Goal: Transaction & Acquisition: Purchase product/service

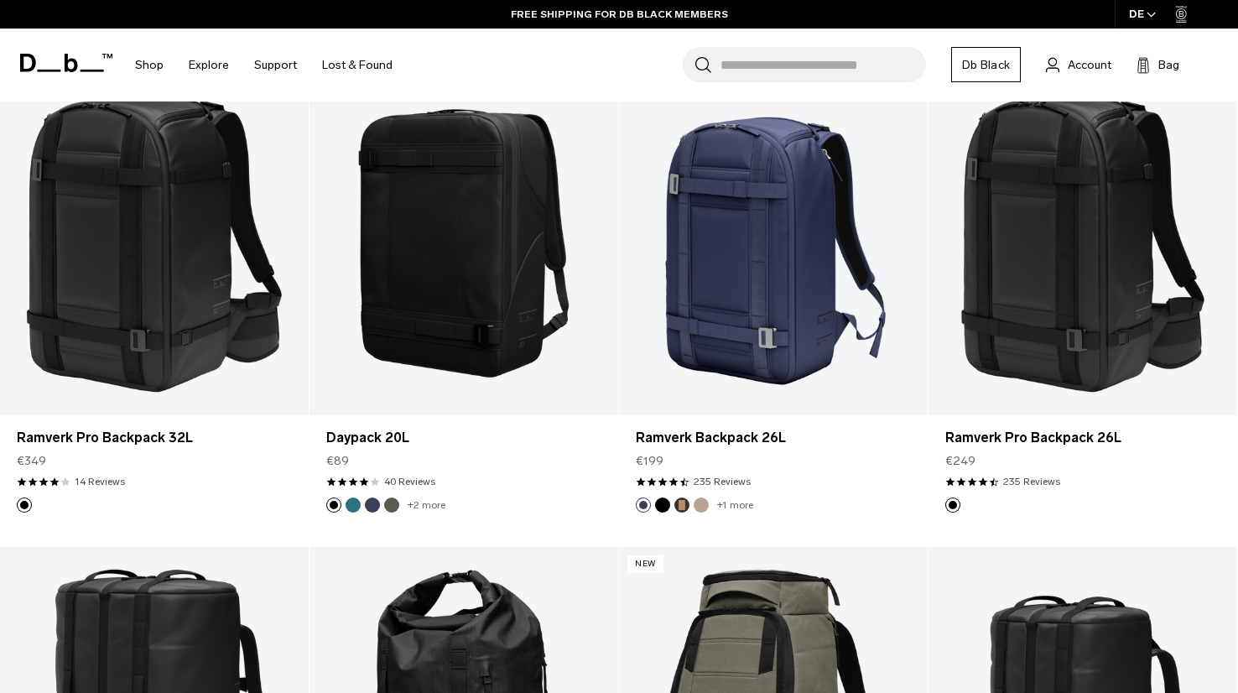
scroll to position [1798, 0]
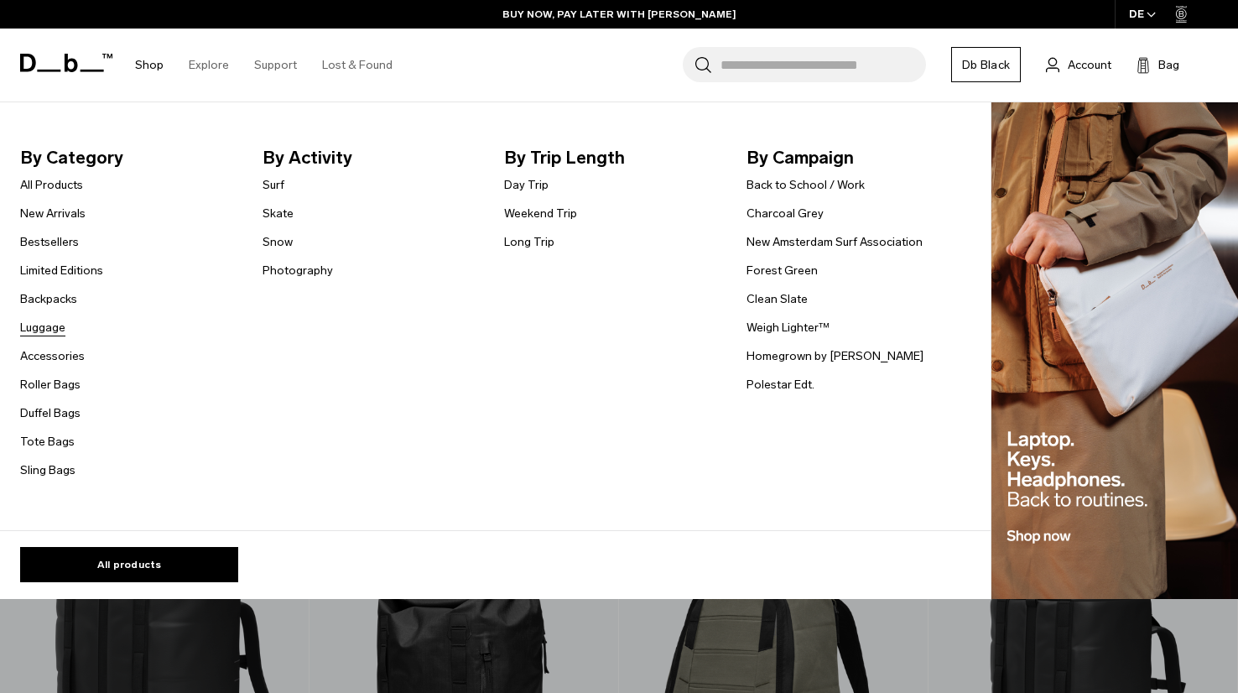
click at [40, 327] on link "Luggage" at bounding box center [42, 328] width 45 height 18
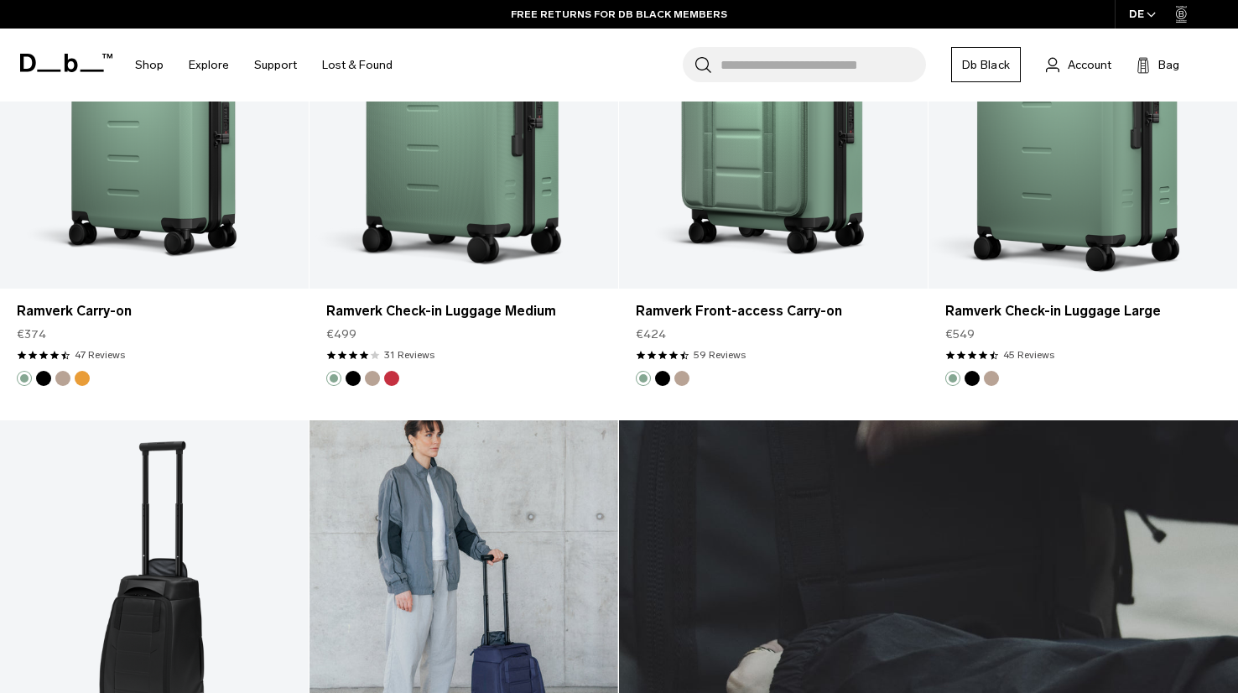
scroll to position [3037, 0]
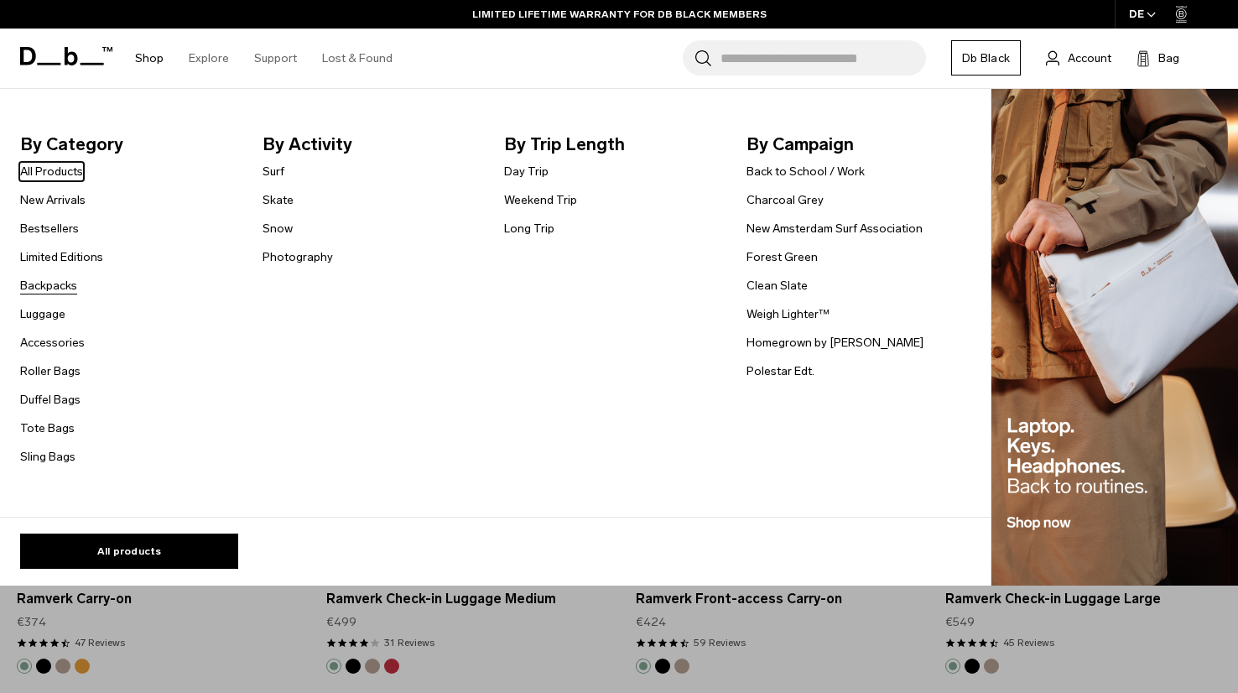
click at [39, 284] on link "Backpacks" at bounding box center [48, 286] width 57 height 18
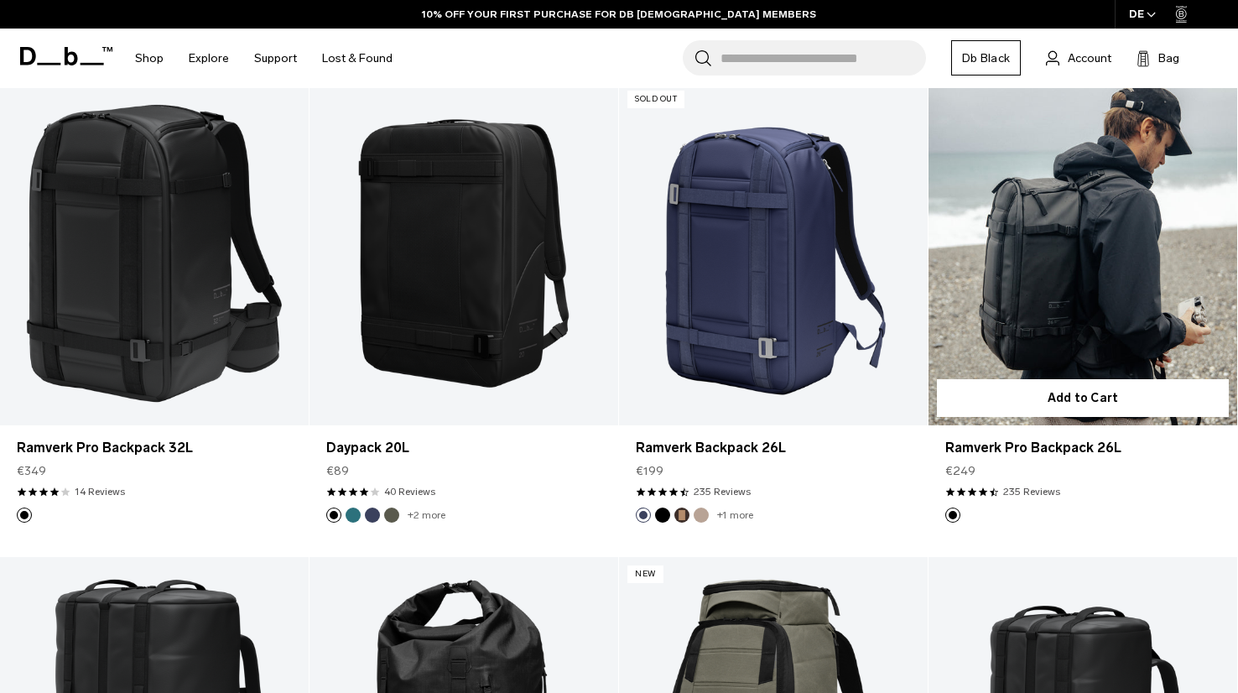
scroll to position [1711, 0]
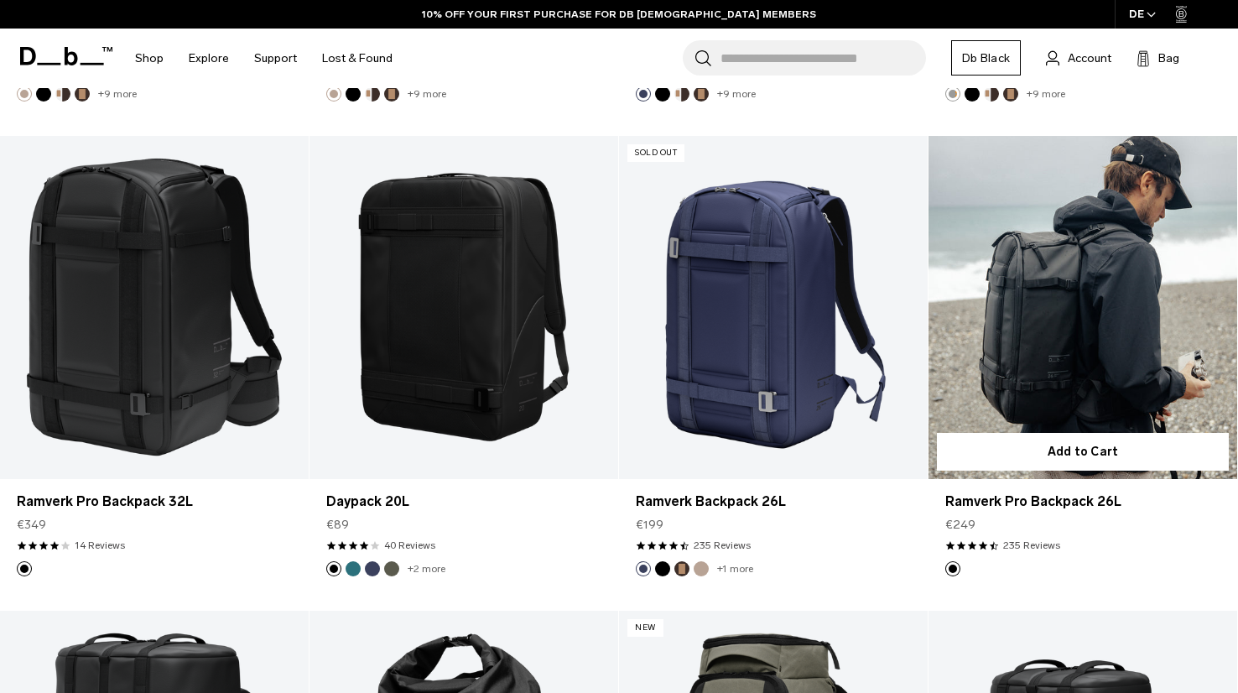
click at [1041, 340] on link "Ramverk Pro Backpack 26L" at bounding box center [1083, 307] width 309 height 343
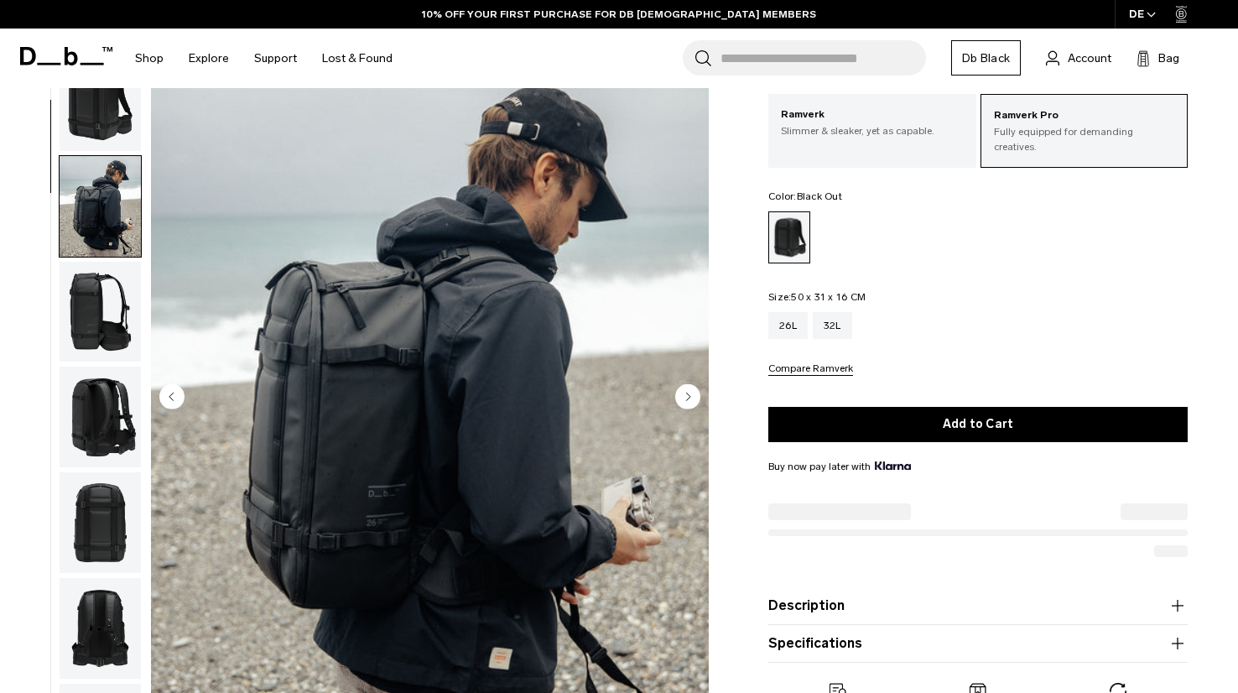
scroll to position [98, 0]
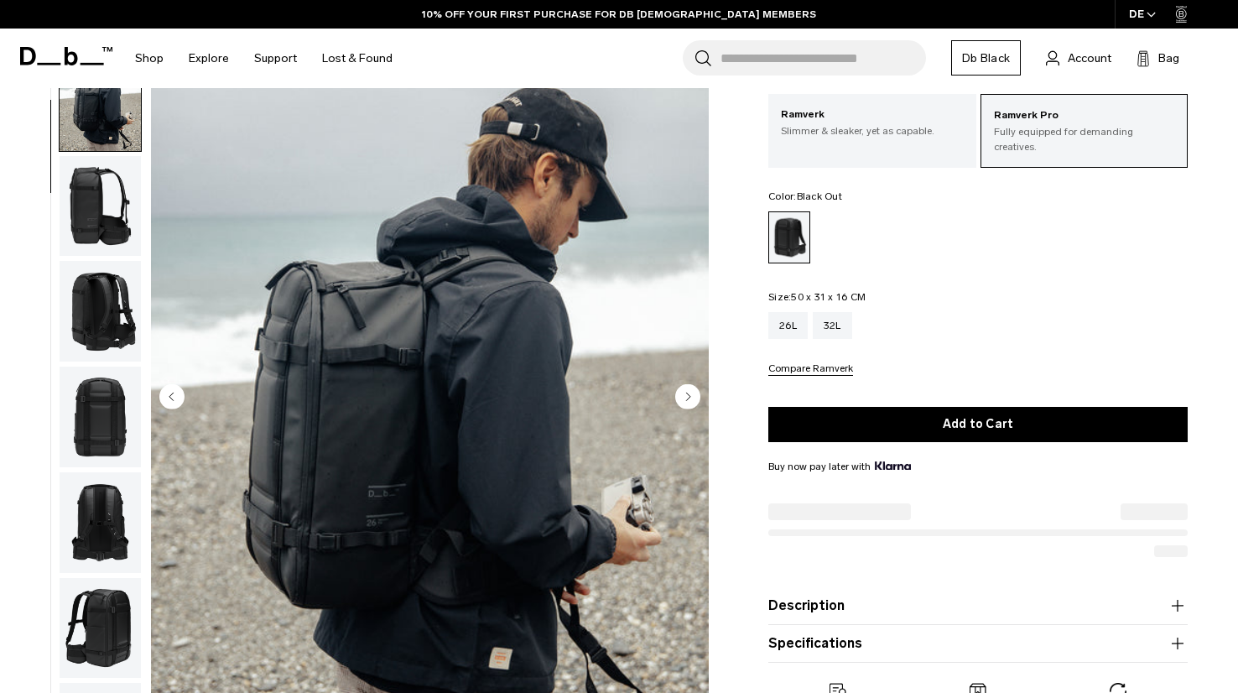
click at [688, 392] on icon "Next slide" at bounding box center [689, 396] width 4 height 8
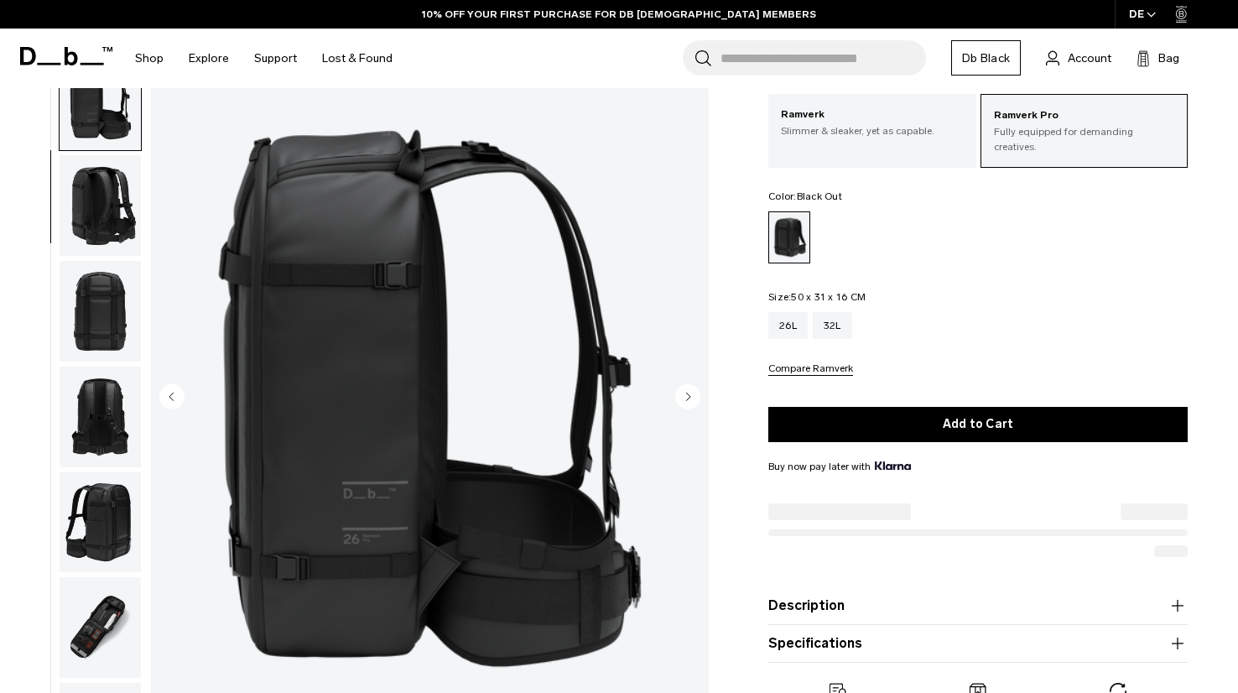
click at [688, 392] on icon "Next slide" at bounding box center [689, 396] width 4 height 8
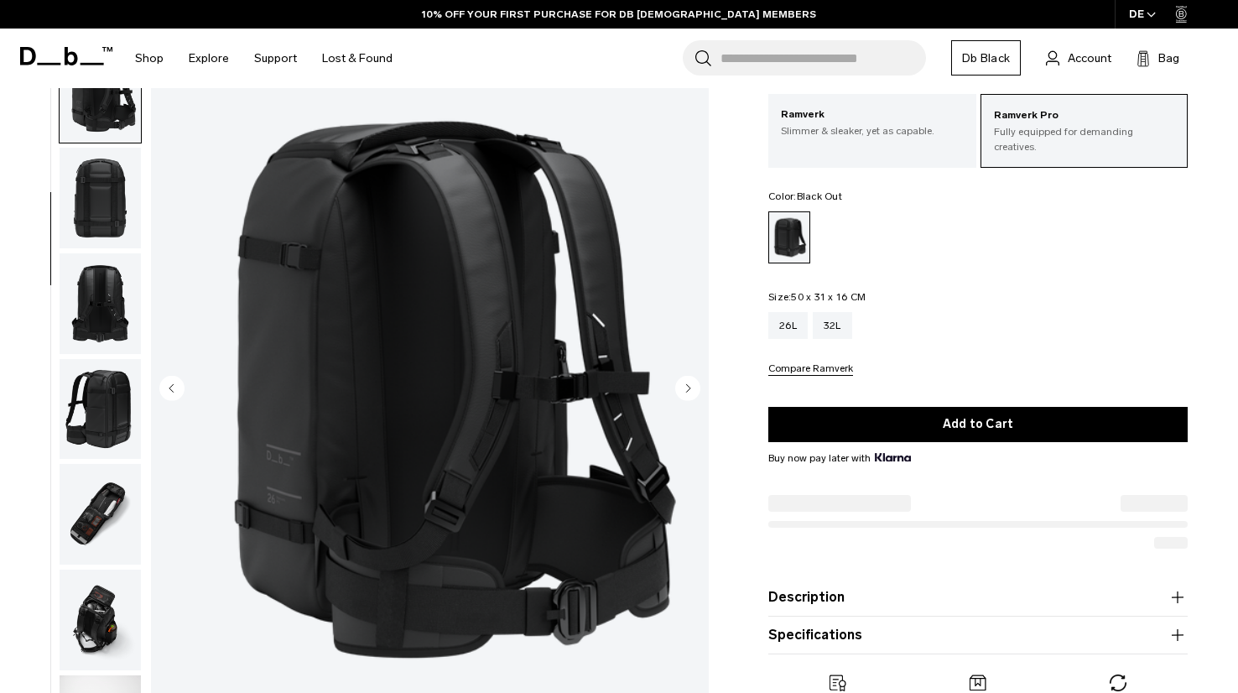
click at [688, 382] on circle "Next slide" at bounding box center [687, 387] width 25 height 25
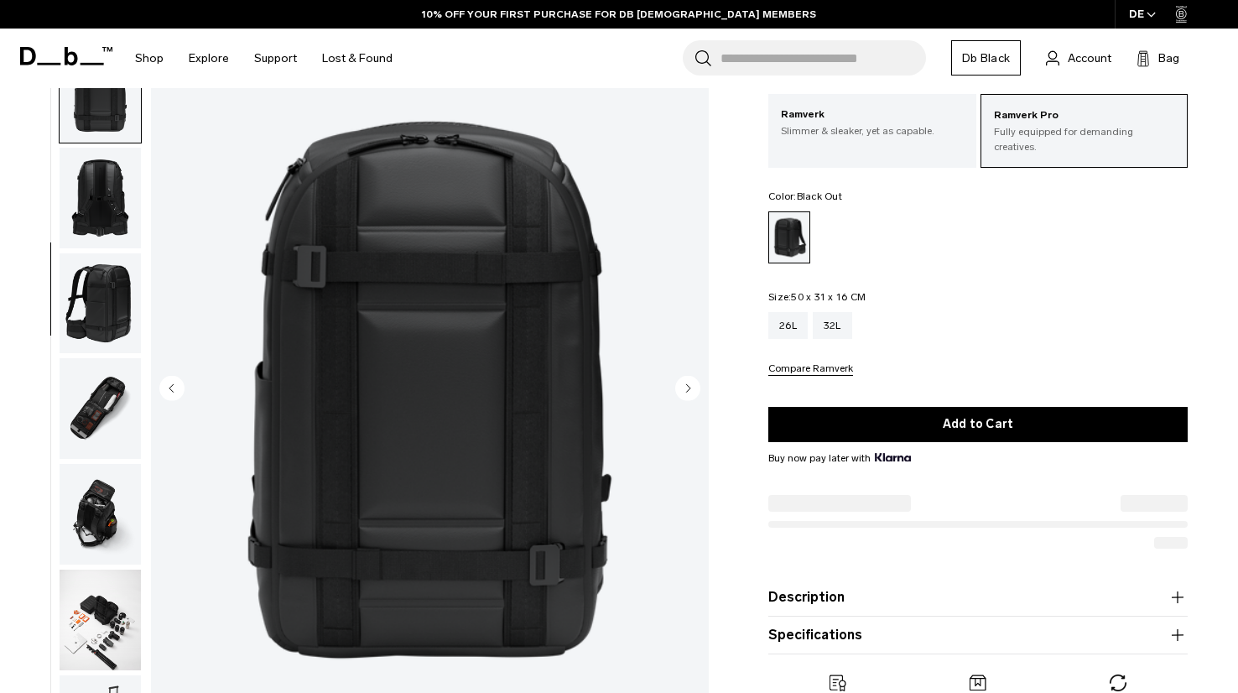
click at [688, 382] on circle "Next slide" at bounding box center [687, 387] width 25 height 25
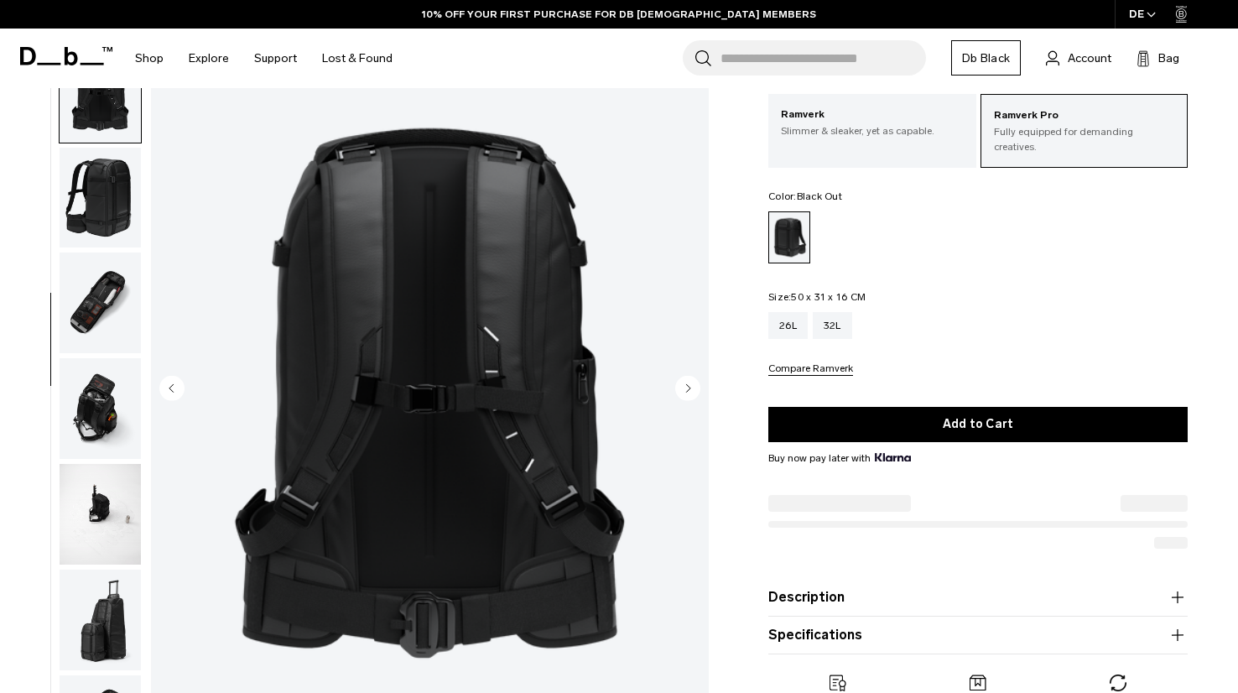
click at [688, 382] on circle "Next slide" at bounding box center [687, 387] width 25 height 25
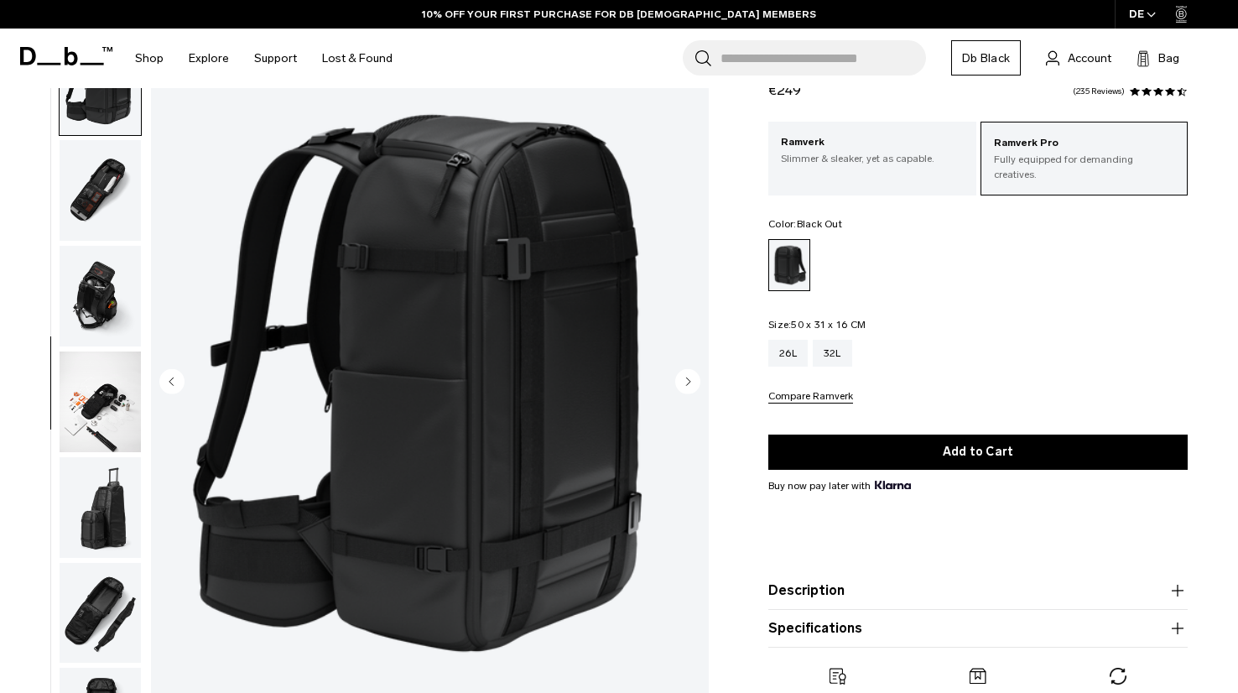
scroll to position [54, 0]
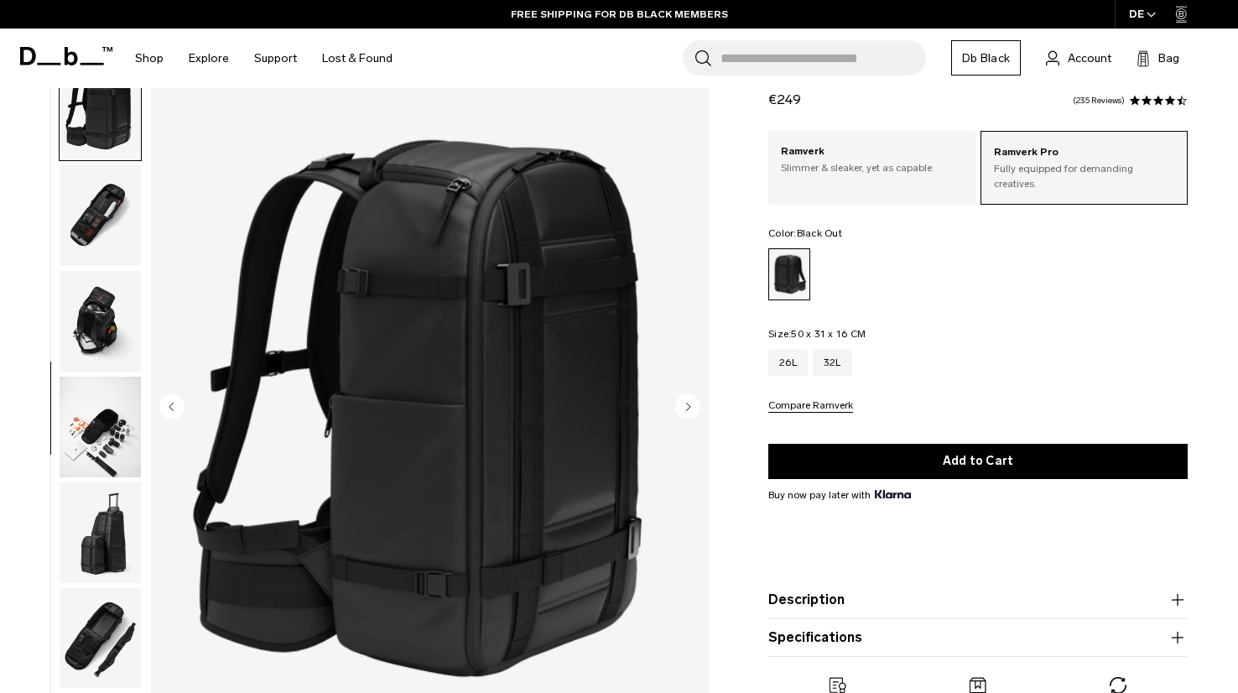
click at [101, 200] on img "button" at bounding box center [100, 215] width 81 height 101
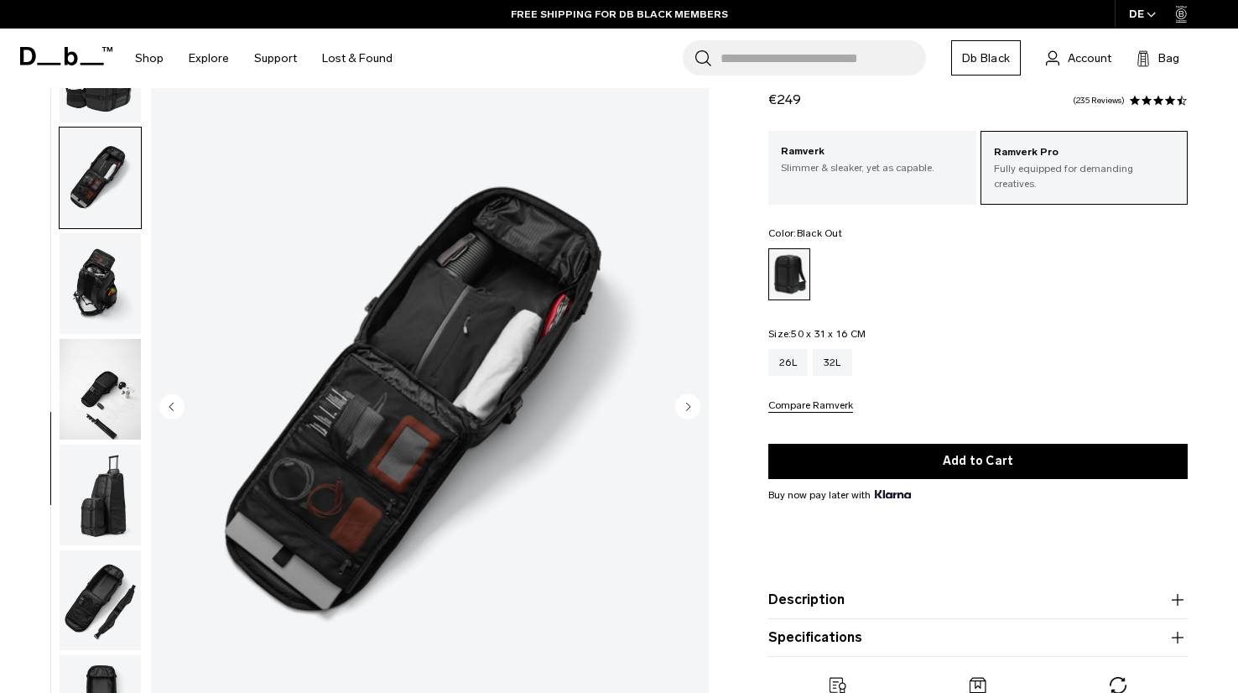
click at [81, 421] on img "button" at bounding box center [100, 389] width 81 height 101
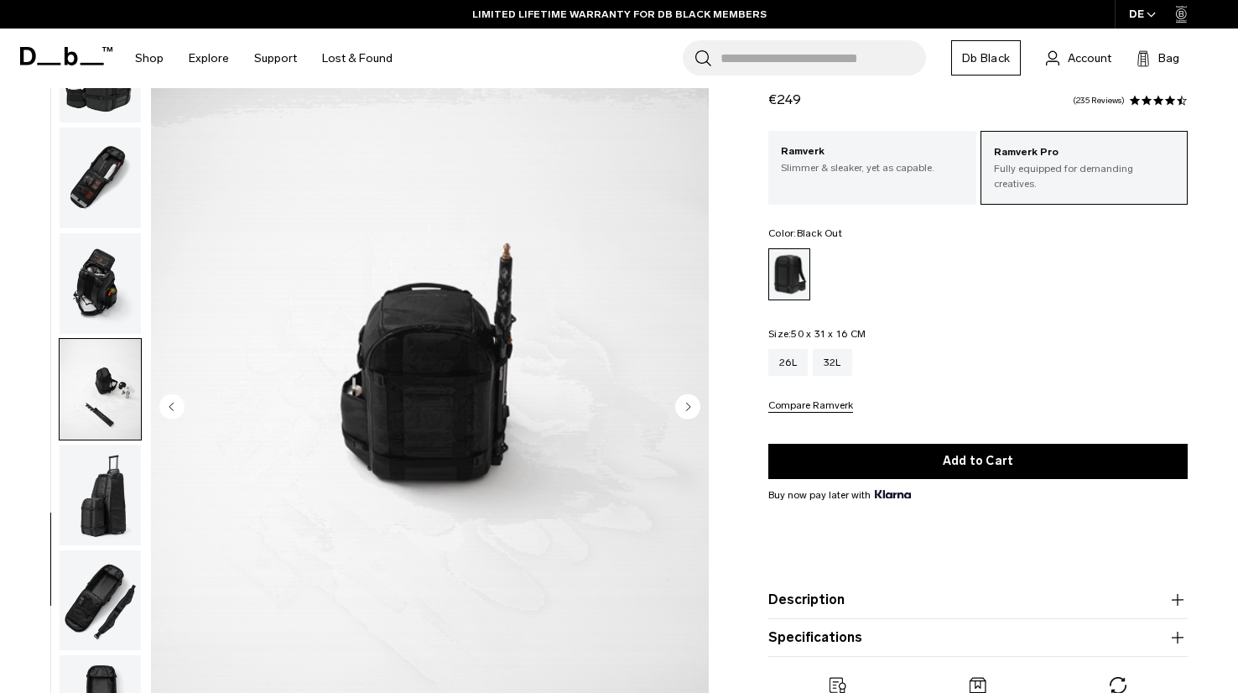
click at [75, 258] on img "button" at bounding box center [100, 283] width 81 height 101
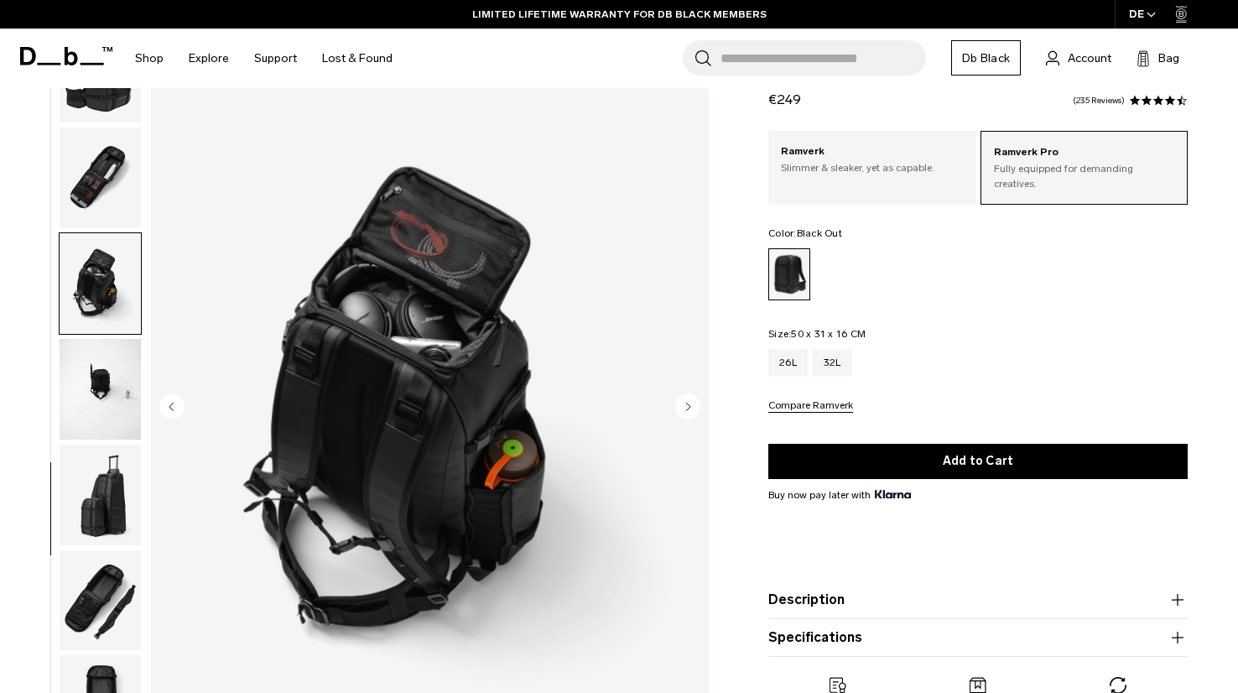
click at [97, 194] on img "button" at bounding box center [100, 177] width 81 height 101
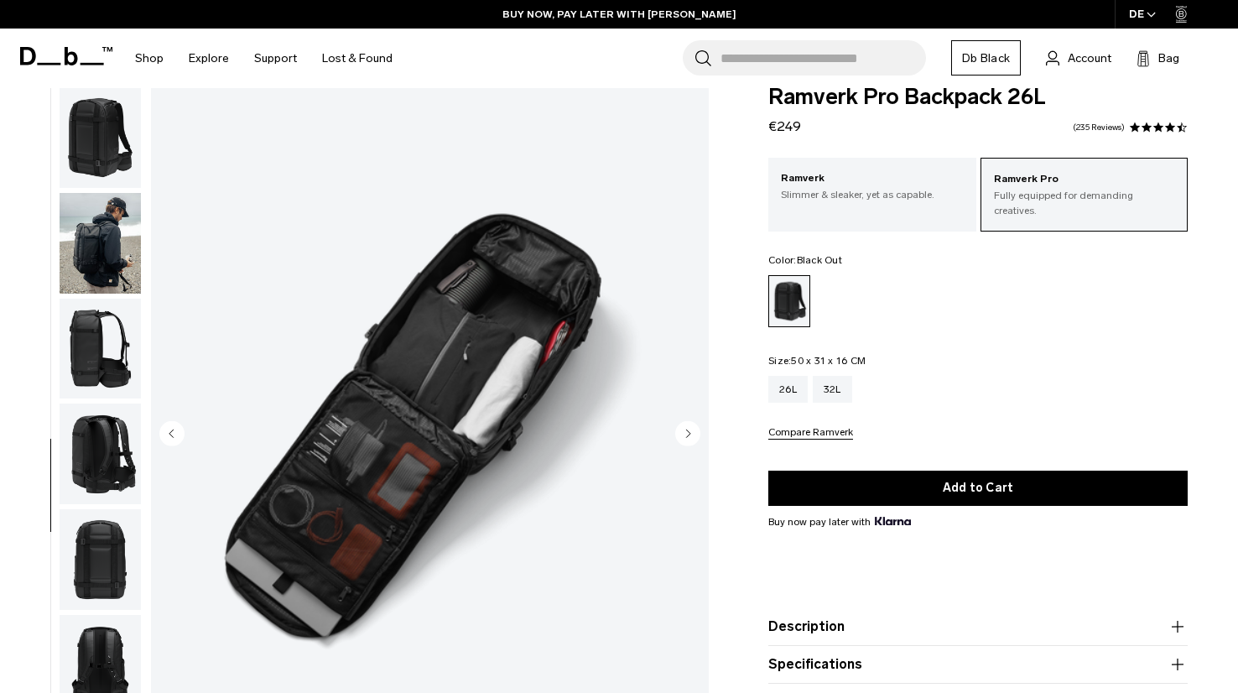
scroll to position [13, 0]
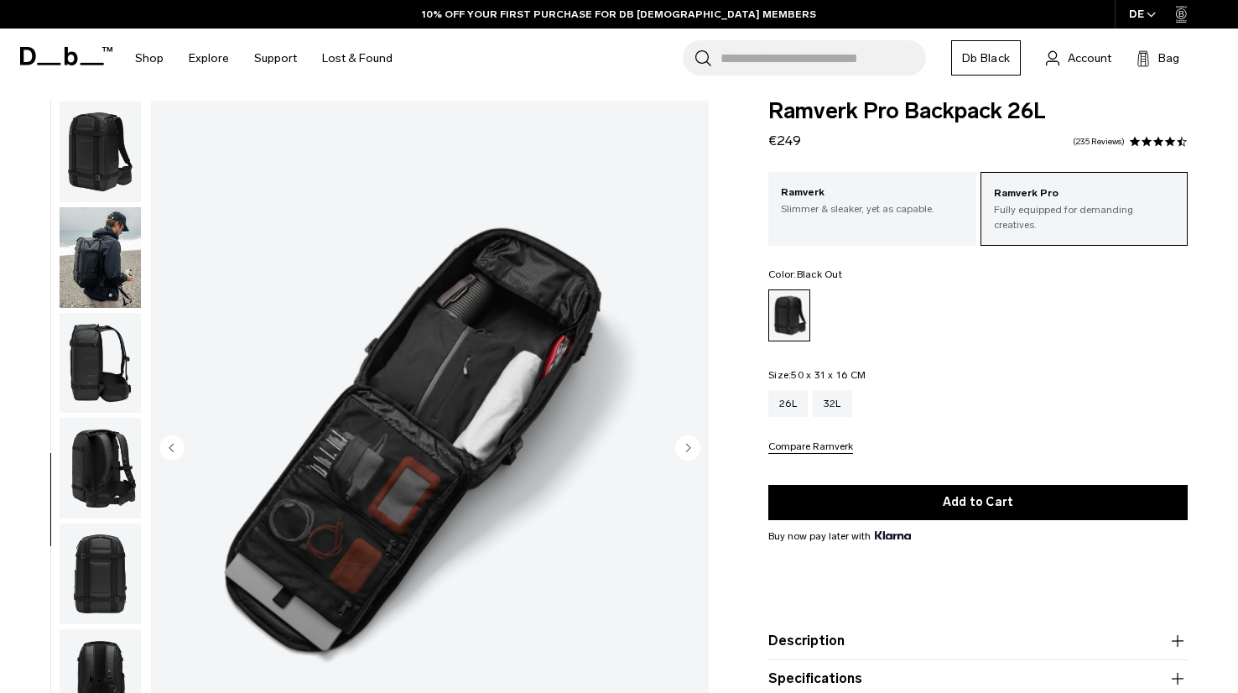
click at [697, 460] on button "Next slide" at bounding box center [687, 448] width 25 height 29
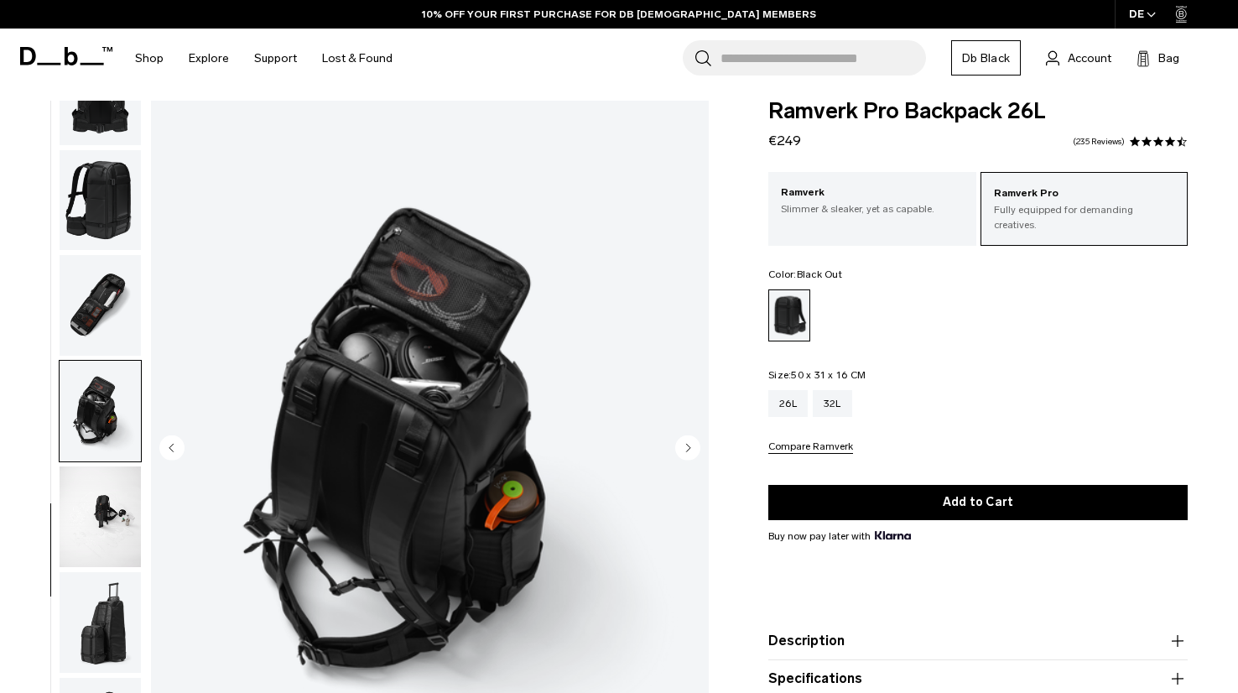
scroll to position [671, 0]
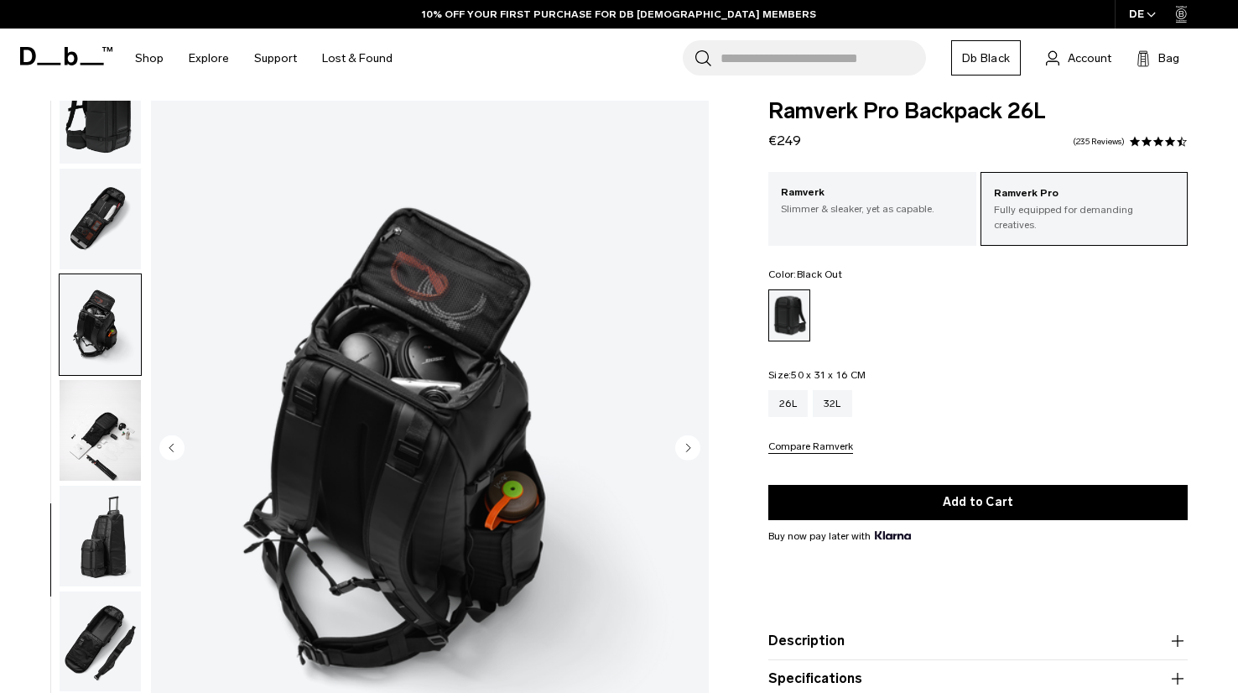
click at [692, 459] on icon "Next slide" at bounding box center [687, 446] width 25 height 25
